Goal: Transaction & Acquisition: Purchase product/service

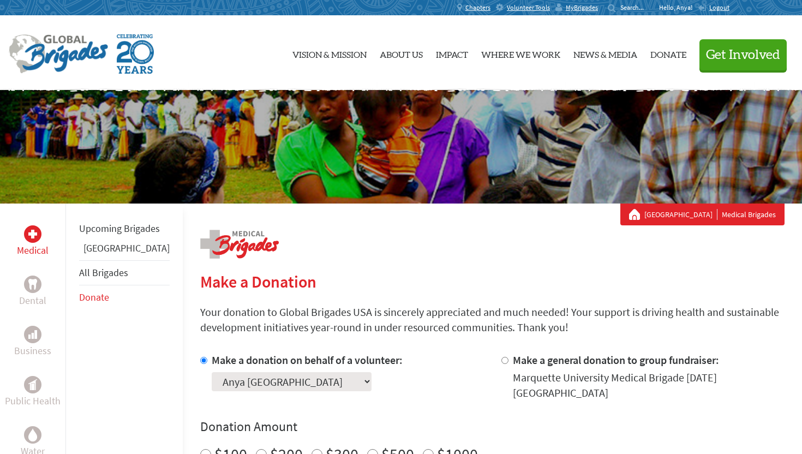
click at [293, 382] on select "Select a volunteer... [PERSON_NAME] [PERSON_NAME] [PERSON_NAME] [PERSON_NAME] […" at bounding box center [292, 381] width 160 height 19
click at [212, 372] on select "Select a volunteer... [PERSON_NAME] [PERSON_NAME] [PERSON_NAME] [PERSON_NAME] […" at bounding box center [292, 381] width 160 height 19
click at [344, 354] on label "Make a donation on behalf of a volunteer:" at bounding box center [307, 360] width 191 height 14
click at [207, 357] on input "Make a donation on behalf of a volunteer:" at bounding box center [203, 360] width 7 height 7
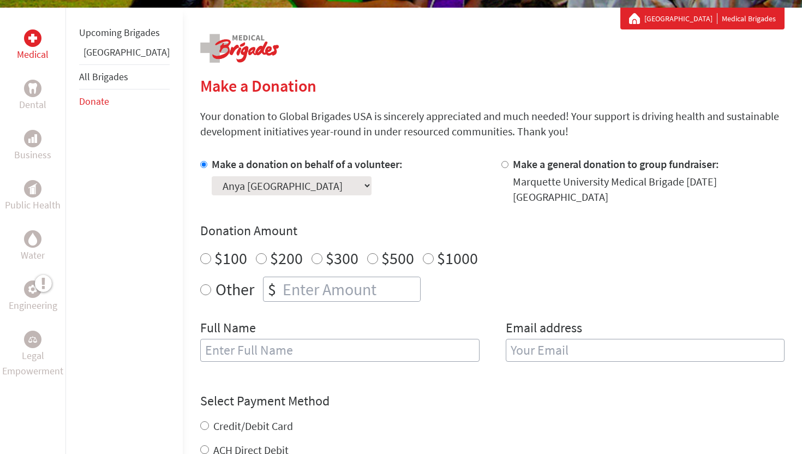
scroll to position [195, 0]
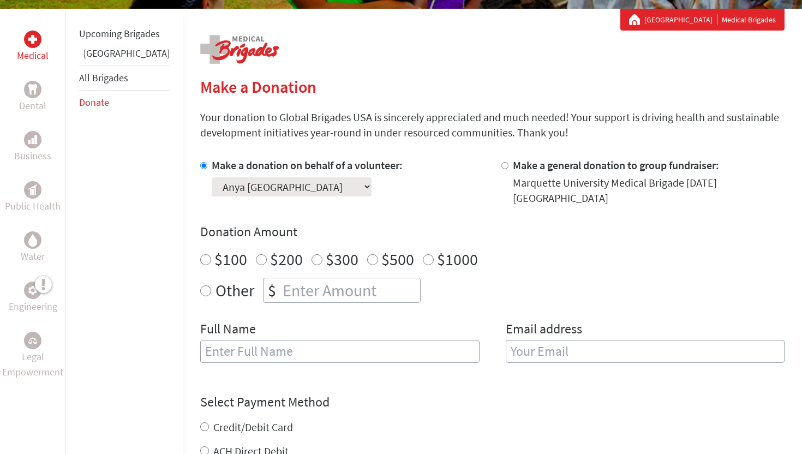
click at [215, 282] on label "Other" at bounding box center [234, 290] width 39 height 25
click at [200, 285] on input "Other" at bounding box center [205, 290] width 11 height 11
radio input "true"
click at [280, 285] on input "number" at bounding box center [350, 290] width 140 height 24
type input "700"
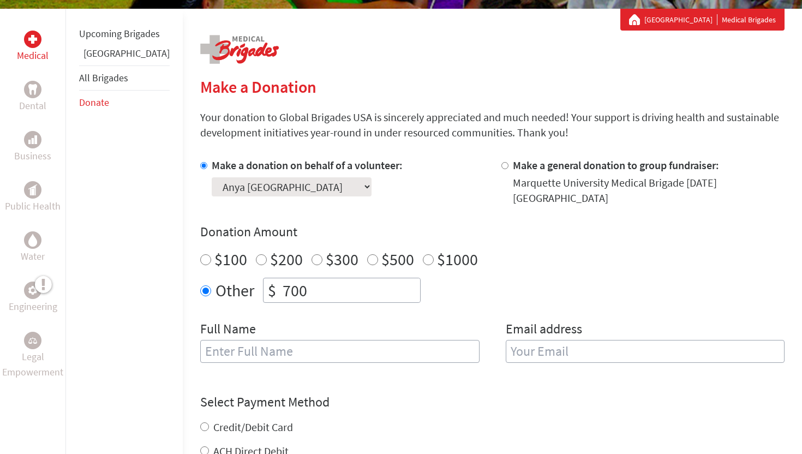
click at [416, 293] on div "Other $ 700" at bounding box center [492, 290] width 584 height 25
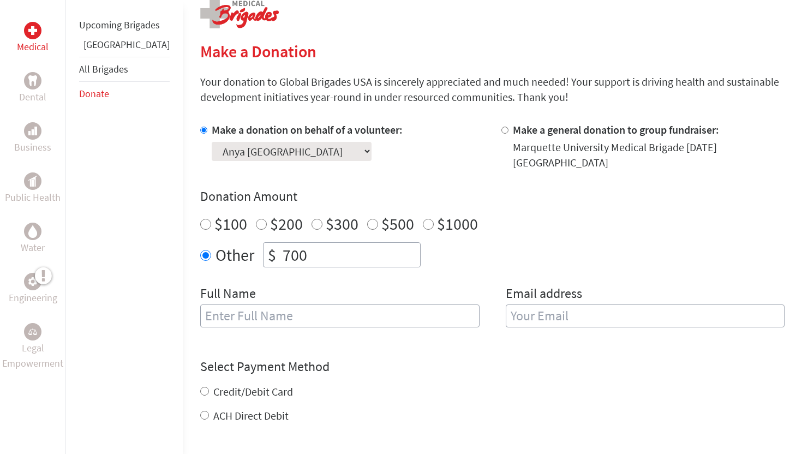
click at [375, 304] on input "text" at bounding box center [339, 315] width 279 height 23
type input "Anya [GEOGRAPHIC_DATA]"
click at [635, 304] on input "email" at bounding box center [645, 315] width 279 height 23
type input "a"
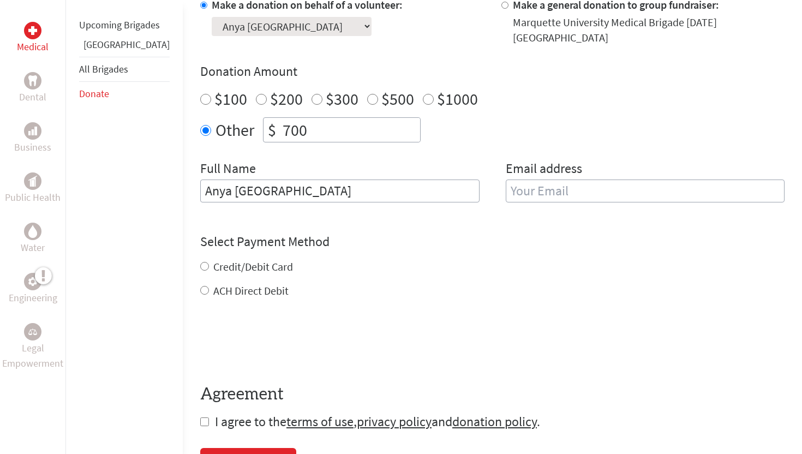
scroll to position [356, 0]
type input "[DOMAIN_NAME][EMAIL_ADDRESS][DOMAIN_NAME]"
click at [417, 232] on div "Select Payment Method NOTE: American Express is not accepted. Please proceed no…" at bounding box center [492, 264] width 584 height 65
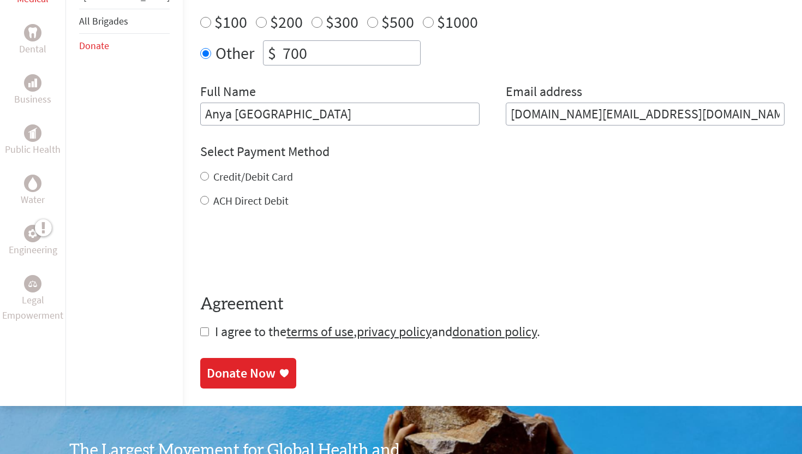
scroll to position [429, 0]
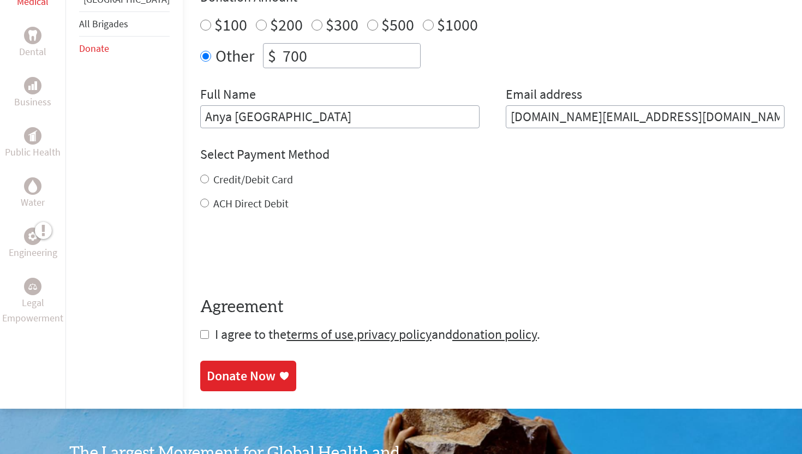
click at [232, 196] on label "ACH Direct Debit" at bounding box center [250, 203] width 75 height 14
click at [209, 199] on input "ACH Direct Debit" at bounding box center [204, 203] width 9 height 9
radio input "true"
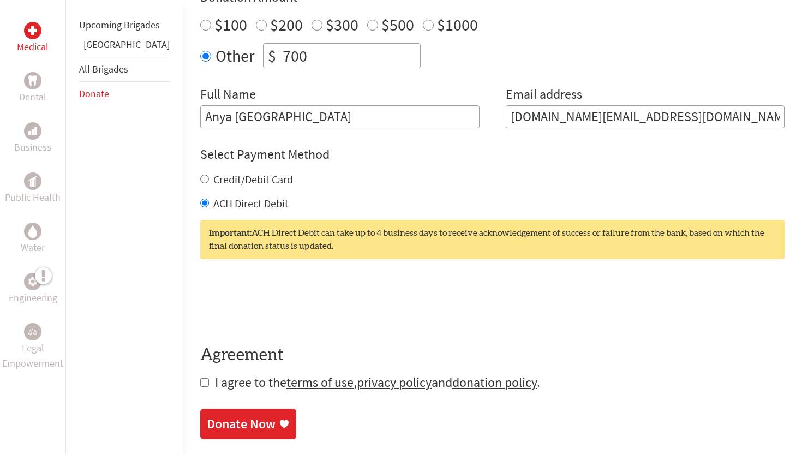
click at [230, 196] on label "ACH Direct Debit" at bounding box center [250, 203] width 75 height 14
click at [209, 199] on input "ACH Direct Debit" at bounding box center [204, 203] width 9 height 9
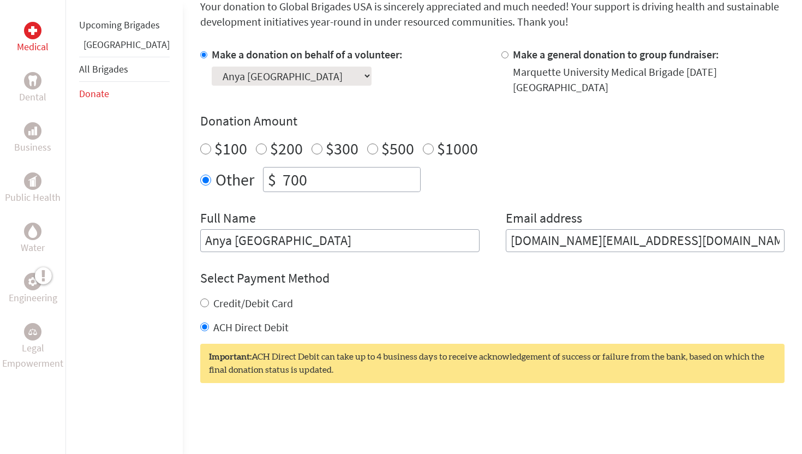
scroll to position [392, 0]
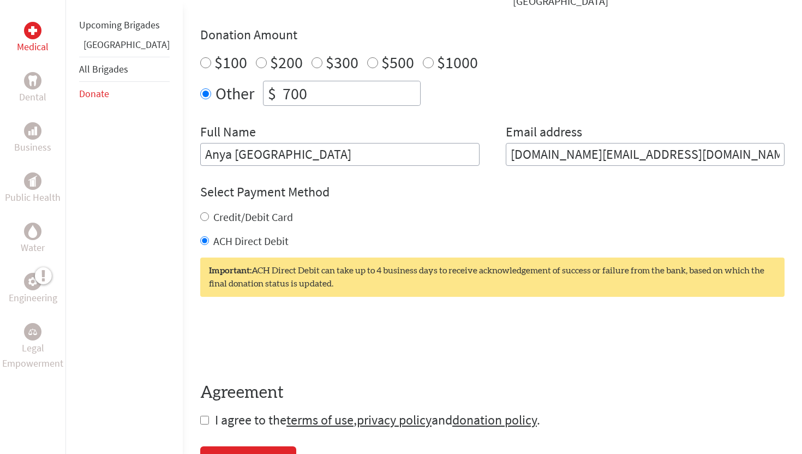
click at [200, 407] on form "Make a donation on behalf of a volunteer: Select a volunteer... [PERSON_NAME] […" at bounding box center [492, 195] width 584 height 468
click at [200, 416] on input "checkbox" at bounding box center [204, 420] width 9 height 9
checkbox input "true"
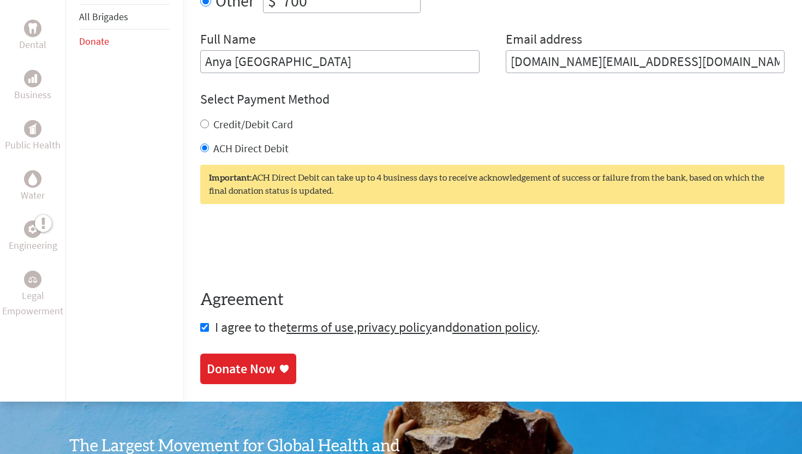
scroll to position [505, 0]
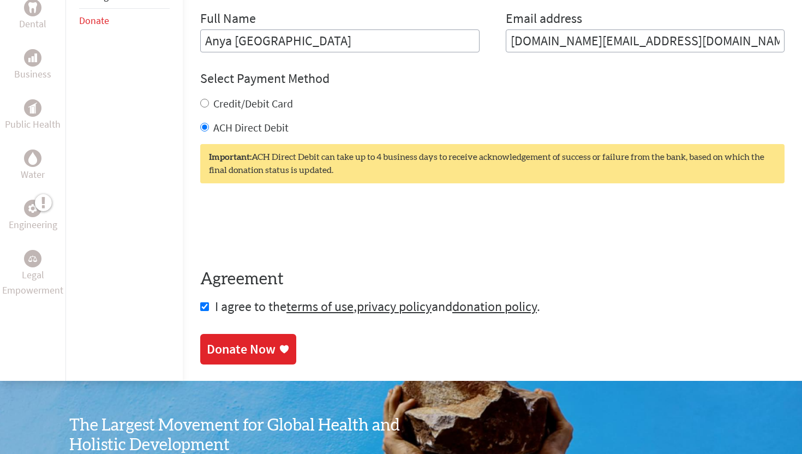
click at [215, 345] on div "Donate Now" at bounding box center [241, 348] width 69 height 17
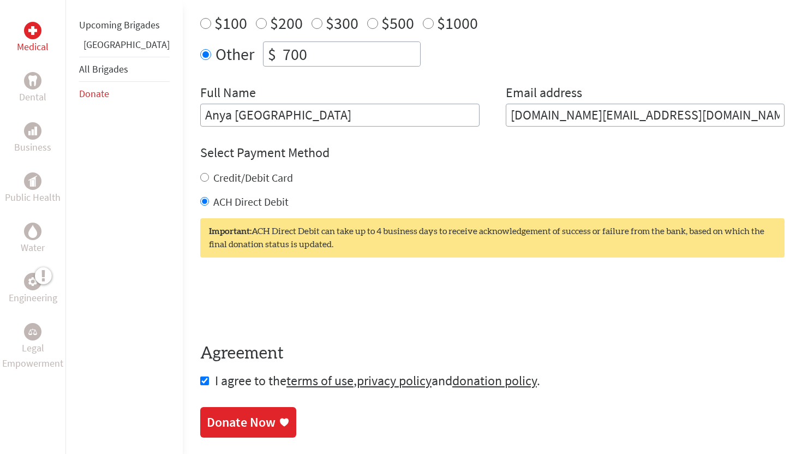
scroll to position [223, 0]
